Goal: Task Accomplishment & Management: Manage account settings

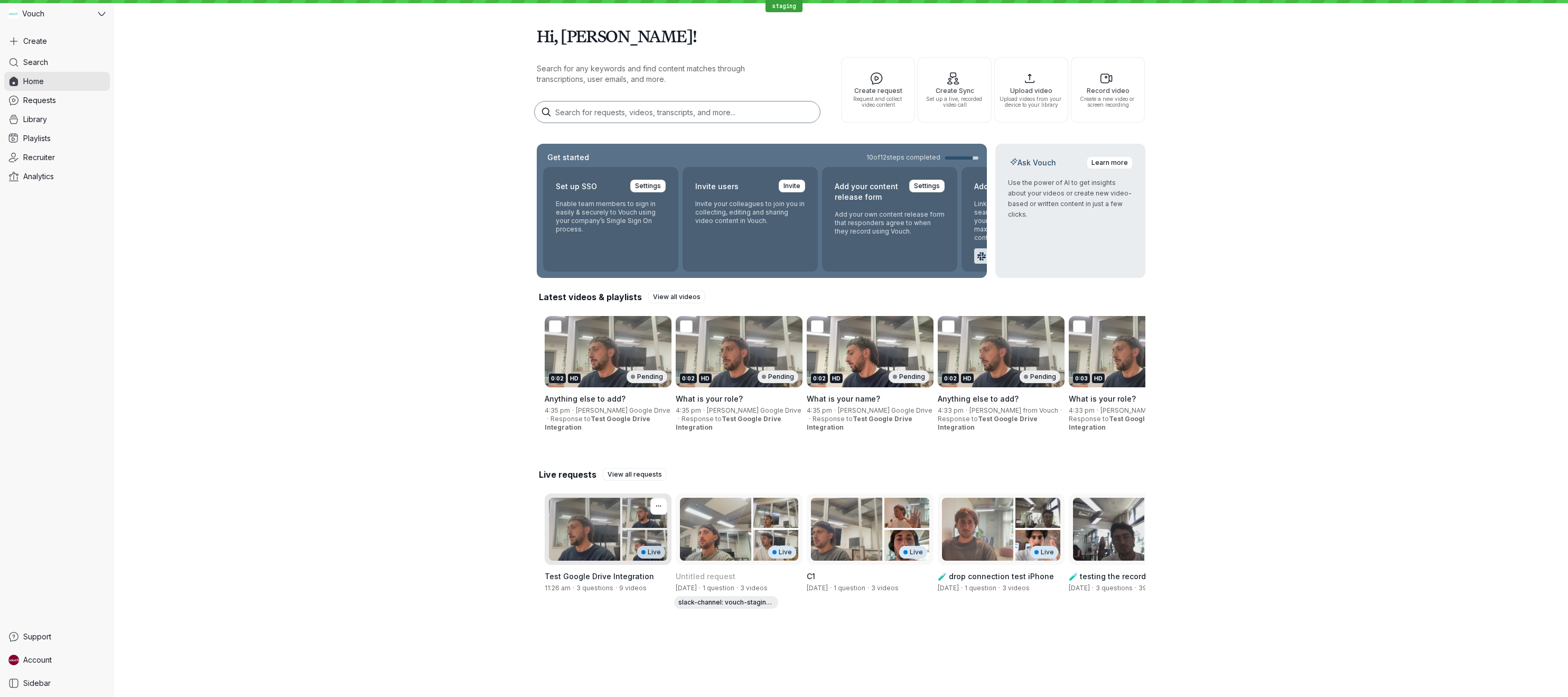
click at [577, 524] on div "Live" at bounding box center [608, 529] width 127 height 71
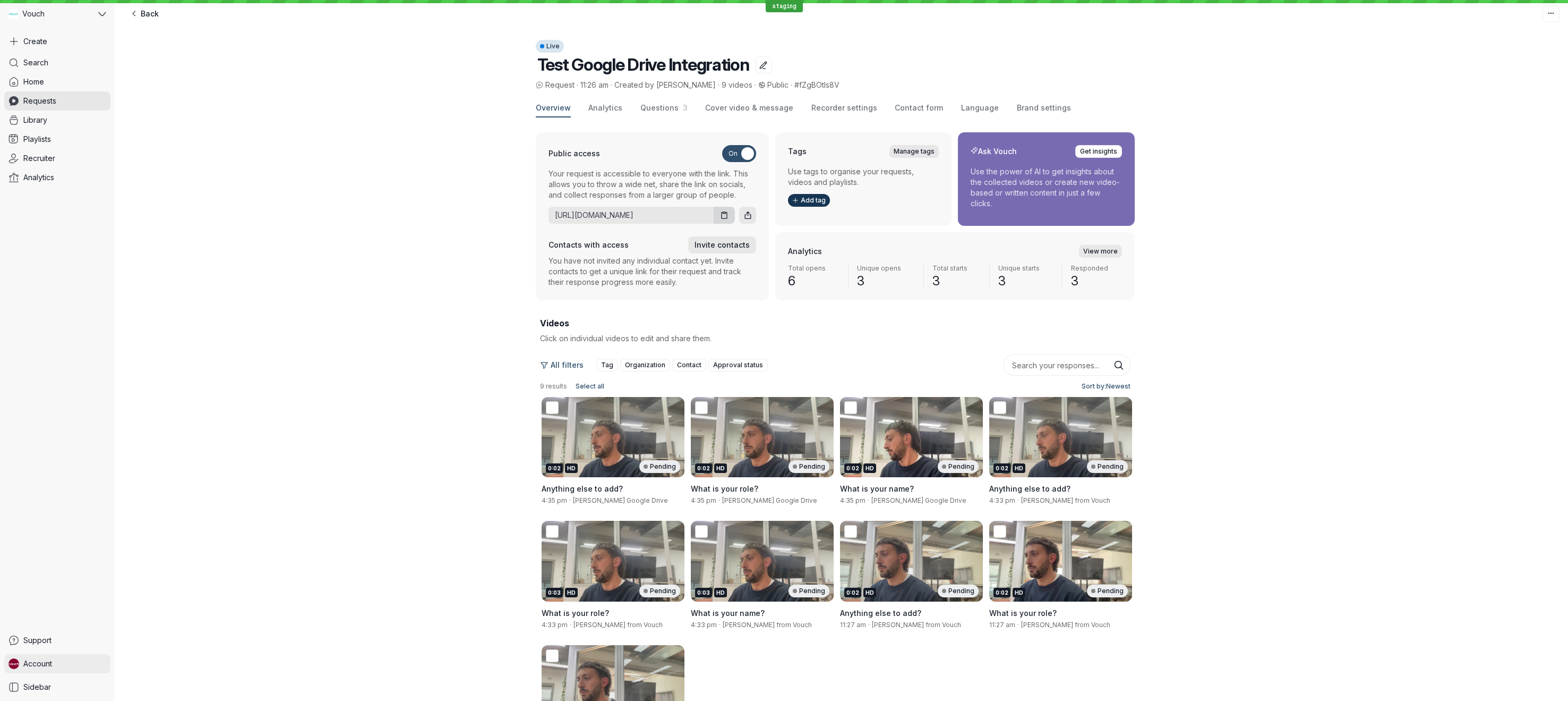
click at [62, 666] on link "Account" at bounding box center [57, 663] width 106 height 19
click at [165, 580] on span "Recorder settings" at bounding box center [176, 579] width 106 height 11
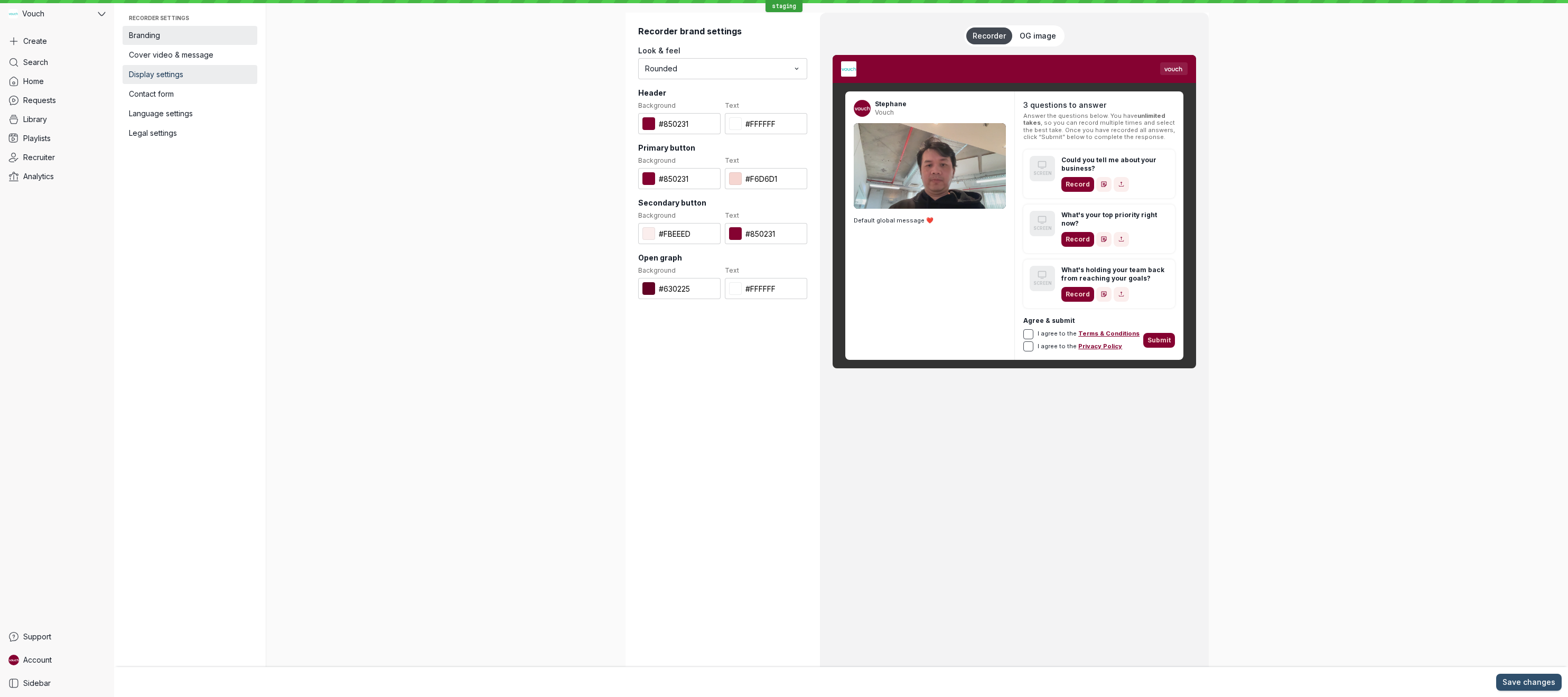
click at [165, 78] on span "Display settings" at bounding box center [190, 75] width 122 height 10
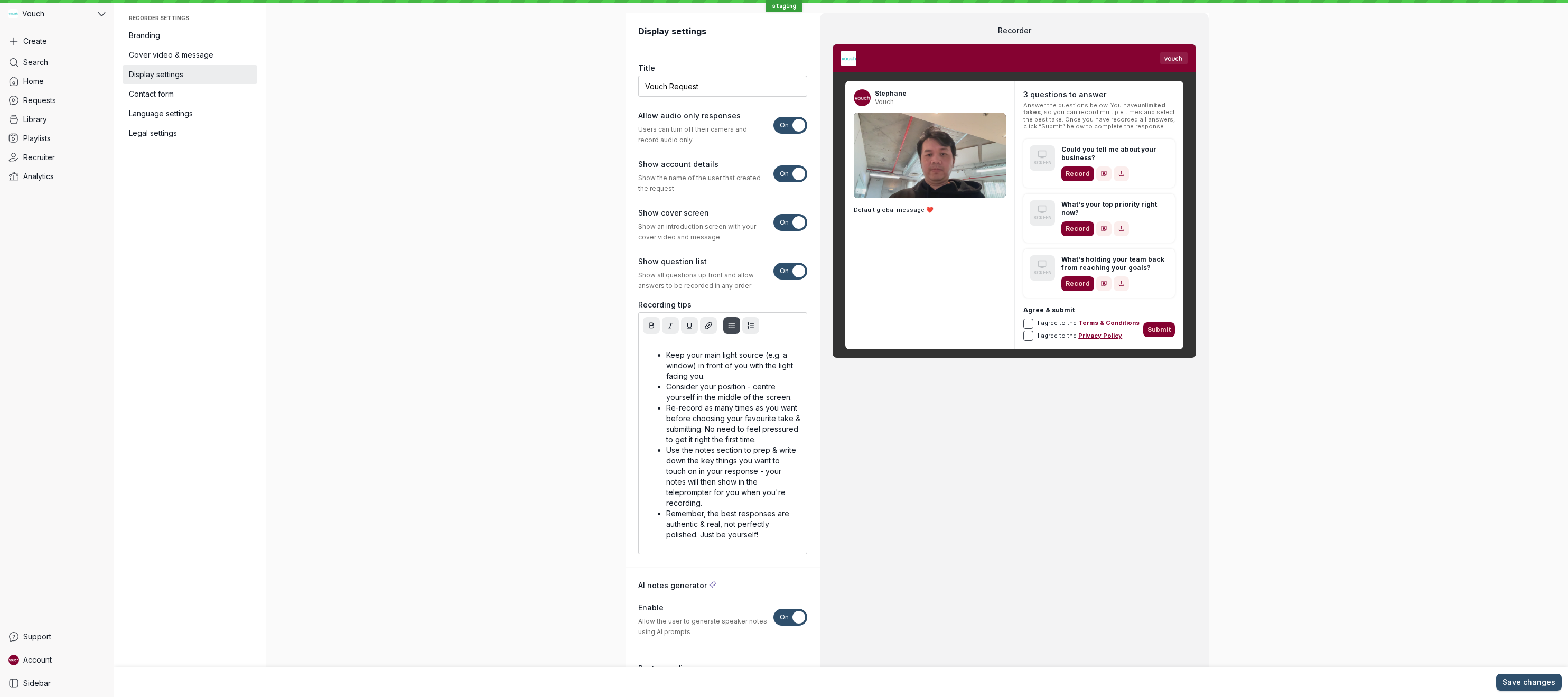
click at [780, 130] on span "On" at bounding box center [784, 125] width 9 height 17
click at [0, 0] on input "On Off" at bounding box center [0, 0] width 0 height 0
click at [1510, 681] on span "Save changes" at bounding box center [1528, 682] width 53 height 10
click at [1107, 474] on div "[PERSON_NAME] Default global message ❤️ 3 questions to answer Answer the questi…" at bounding box center [1014, 357] width 364 height 627
click at [427, 174] on div "Display settings Title Vouch Request Allow audio only responses Users can turn …" at bounding box center [917, 348] width 1302 height 697
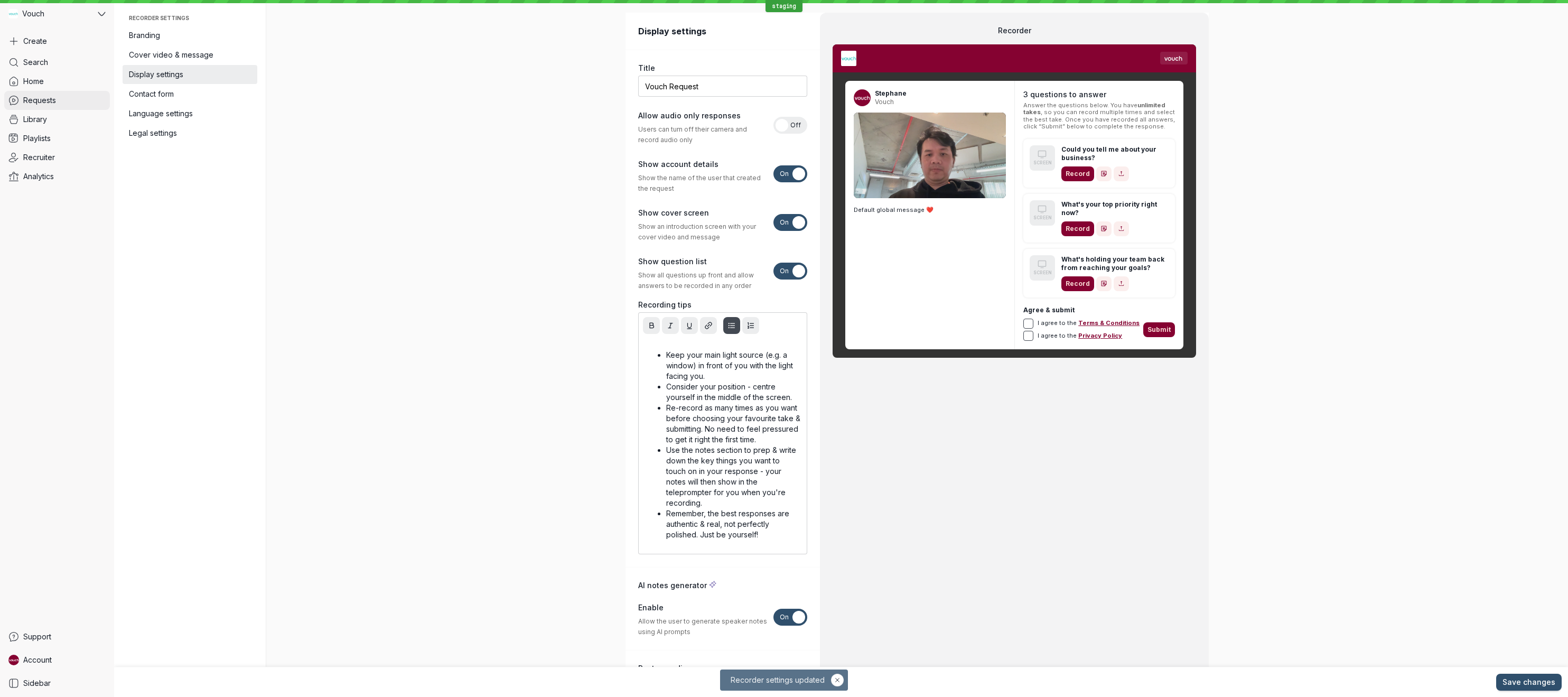
click at [22, 96] on link "Requests" at bounding box center [57, 100] width 105 height 19
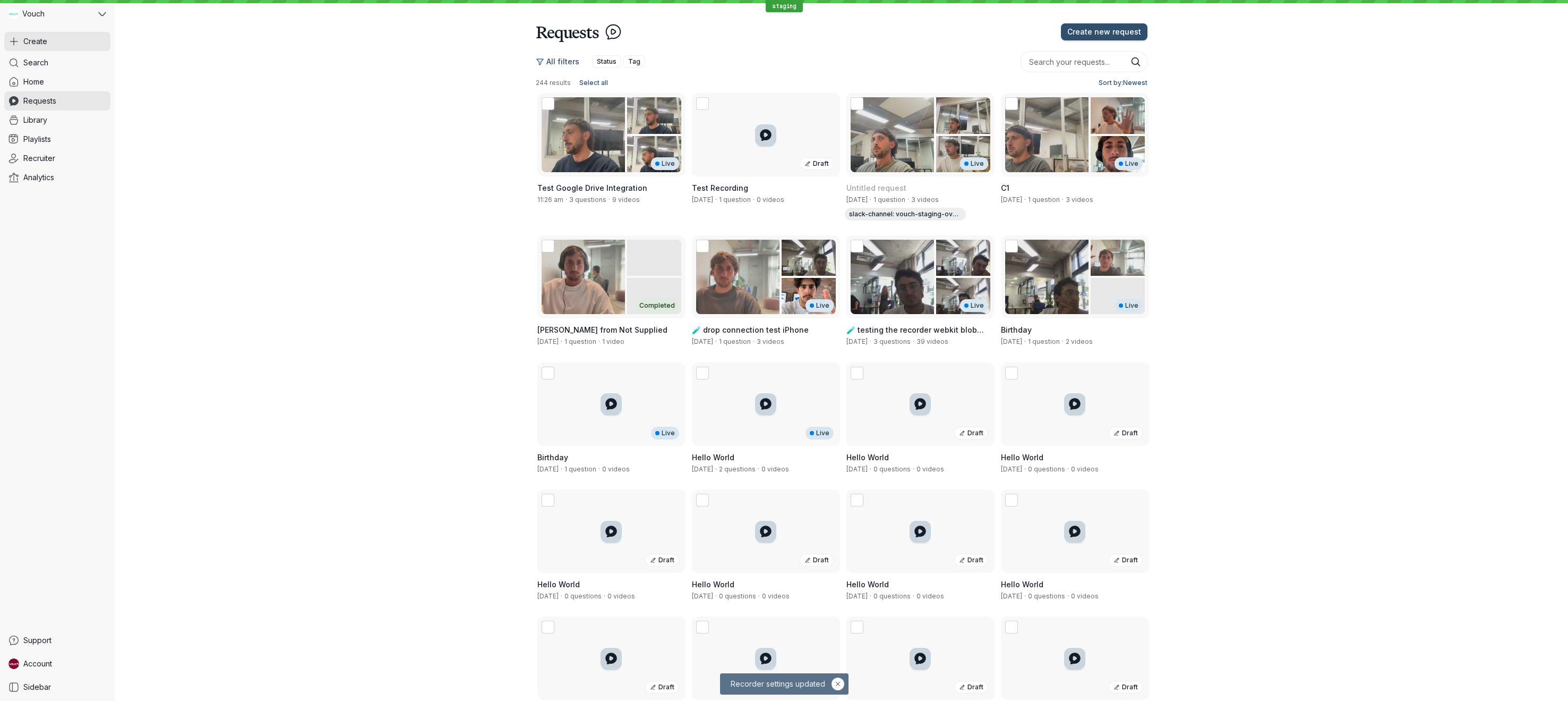
click at [61, 44] on button "Create" at bounding box center [57, 41] width 106 height 19
